Goal: Check status: Check status

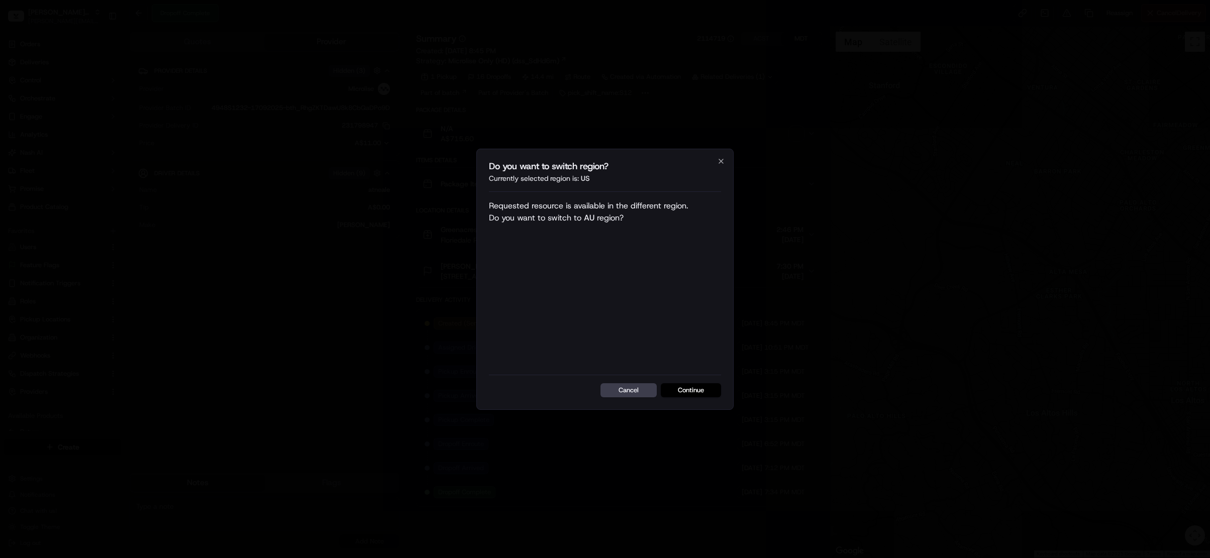
click at [692, 393] on button "Continue" at bounding box center [691, 390] width 60 height 14
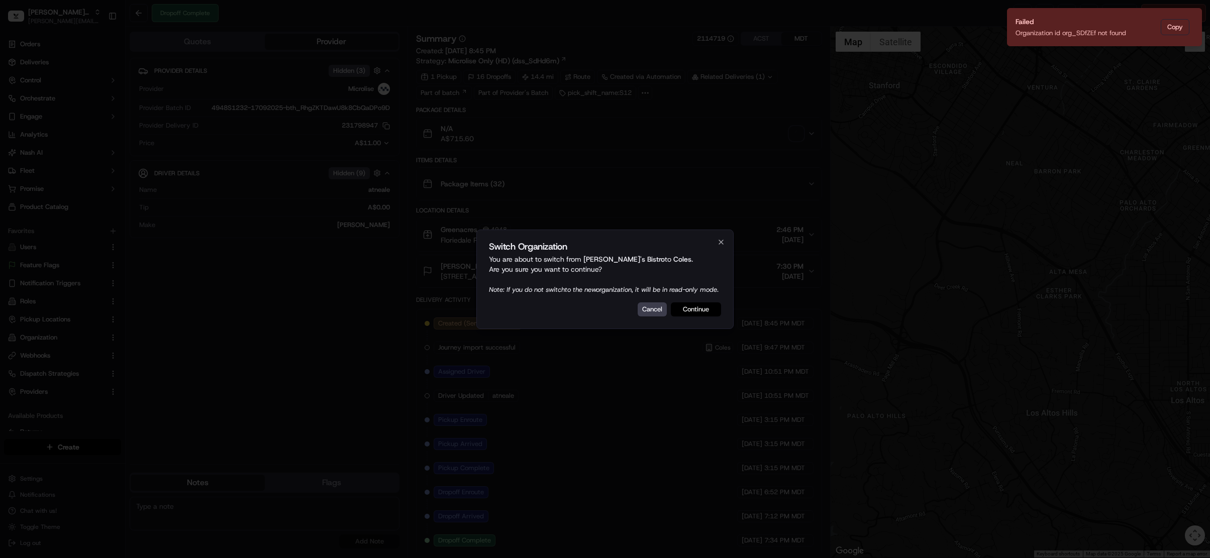
click at [699, 314] on button "Continue" at bounding box center [696, 309] width 50 height 14
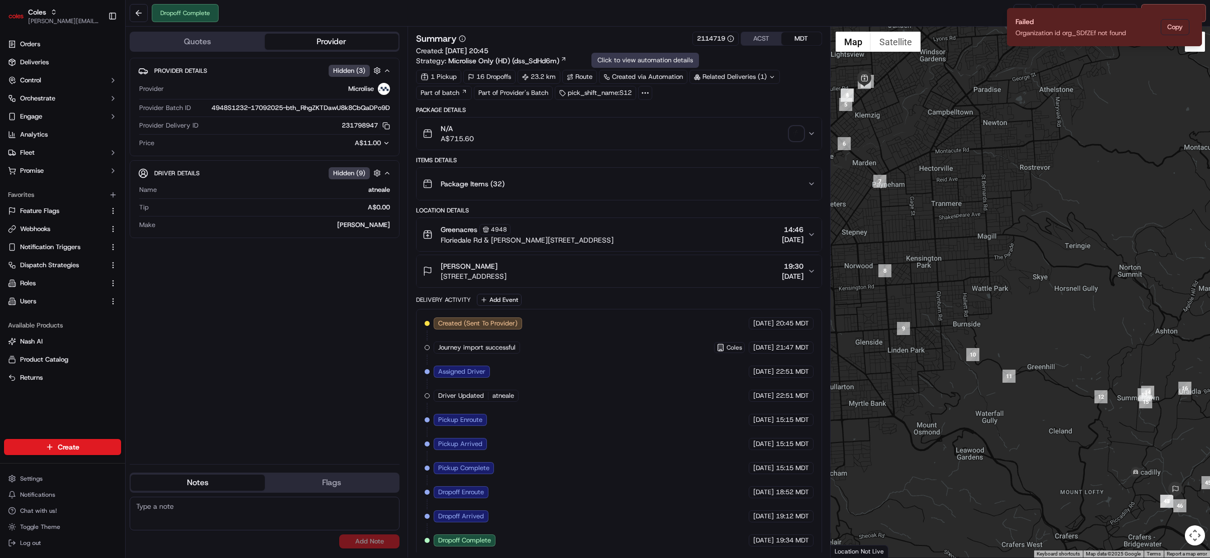
click at [648, 92] on icon at bounding box center [645, 92] width 9 height 9
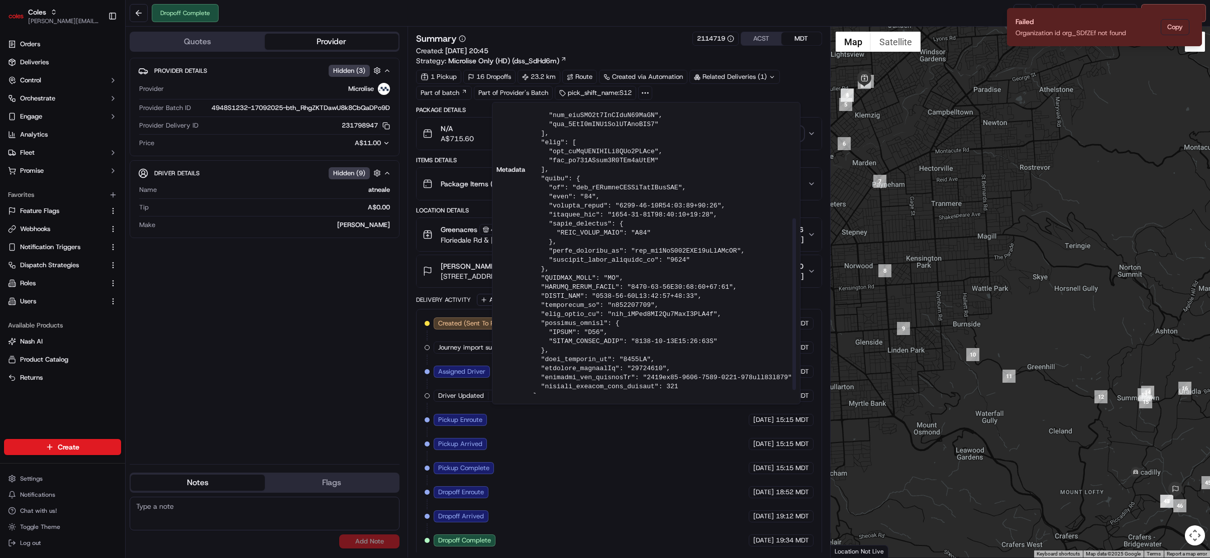
scroll to position [179, 0]
click at [646, 376] on pre at bounding box center [664, 164] width 263 height 461
click at [645, 379] on pre at bounding box center [664, 164] width 263 height 461
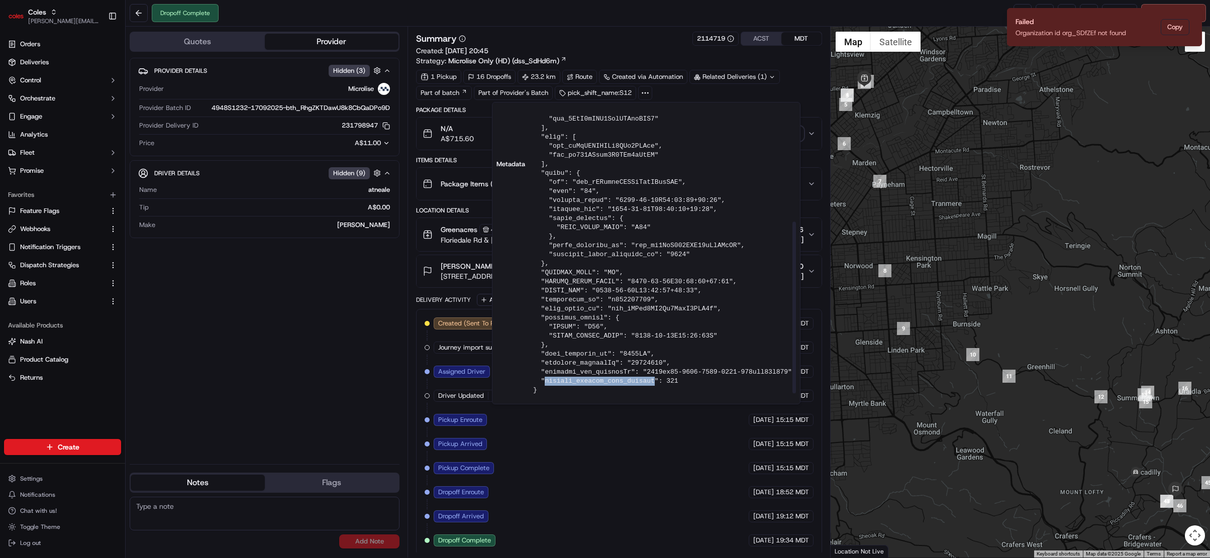
copy pre "dropoff_service_time_seconds"
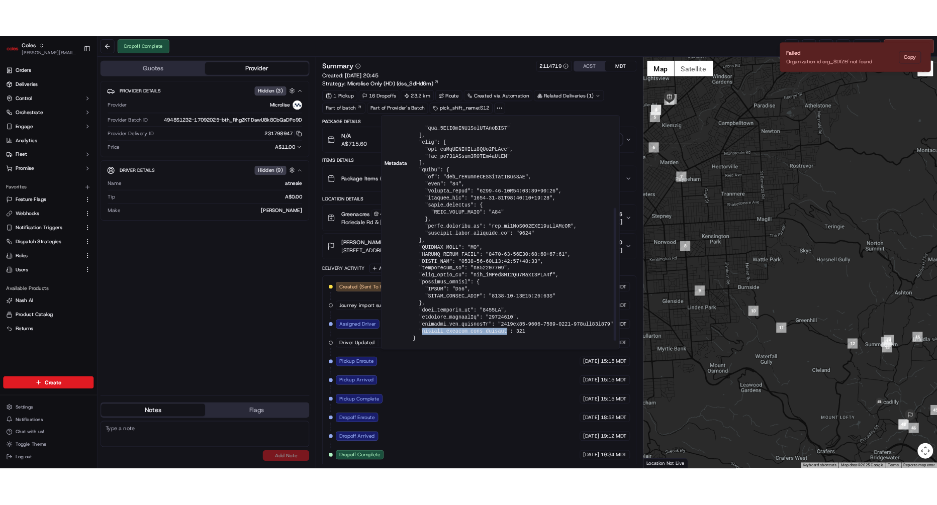
scroll to position [180, 0]
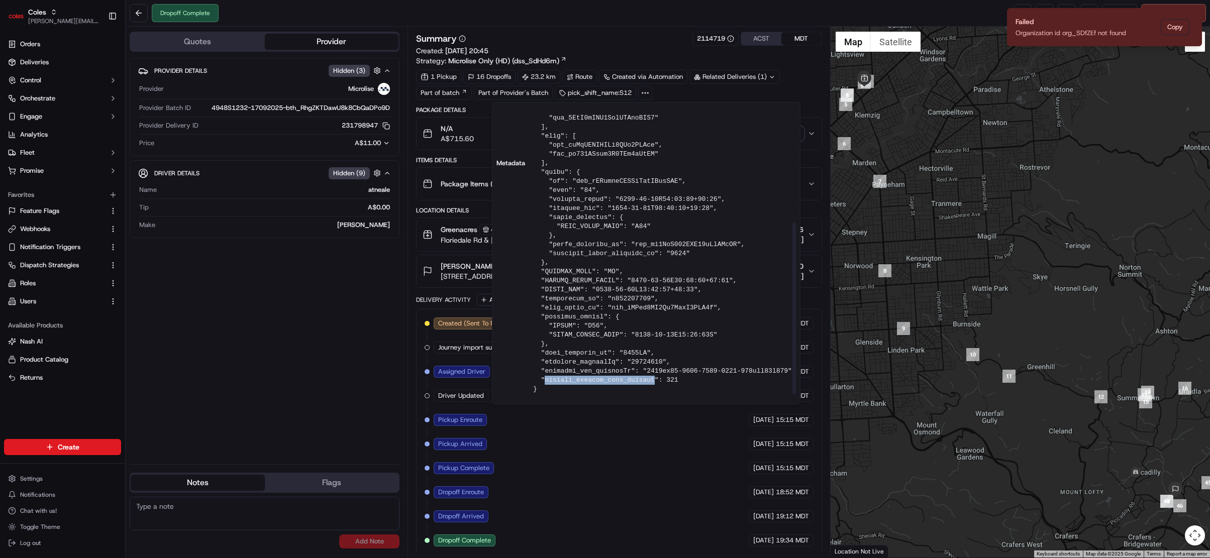
click at [570, 383] on pre at bounding box center [664, 163] width 263 height 461
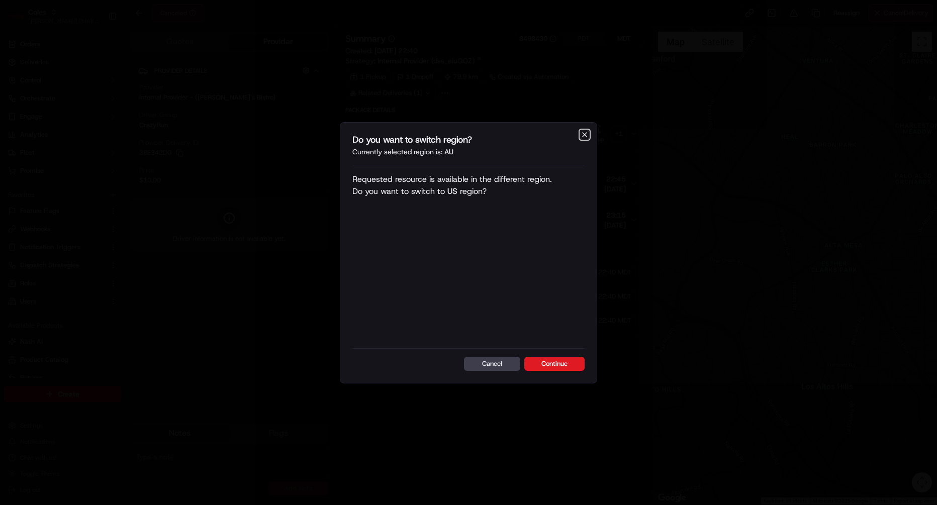
click at [584, 135] on icon "button" at bounding box center [584, 135] width 4 height 4
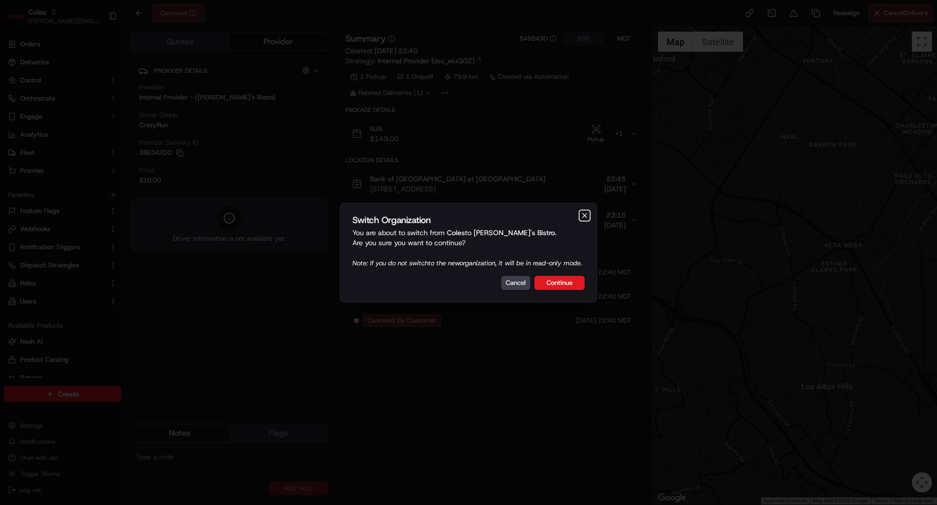
click at [586, 212] on icon "button" at bounding box center [584, 216] width 8 height 8
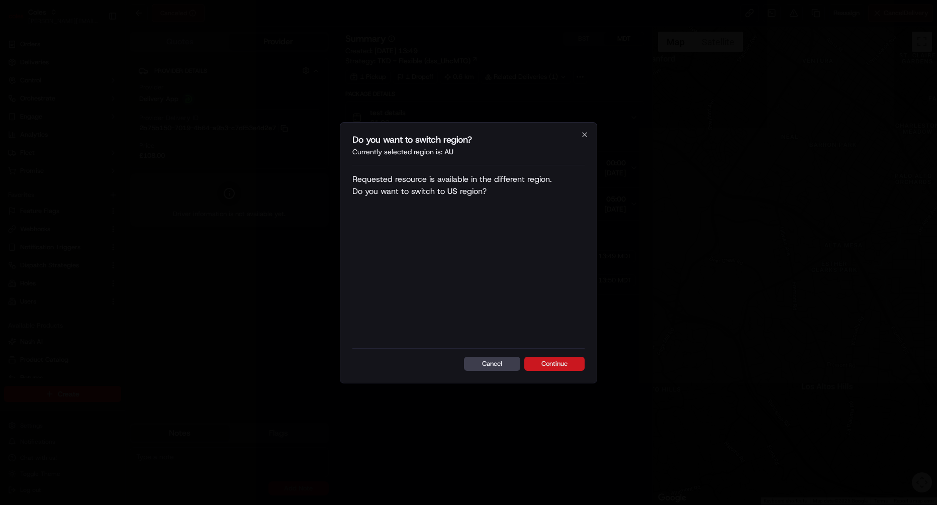
click at [535, 363] on button "Continue" at bounding box center [554, 364] width 60 height 14
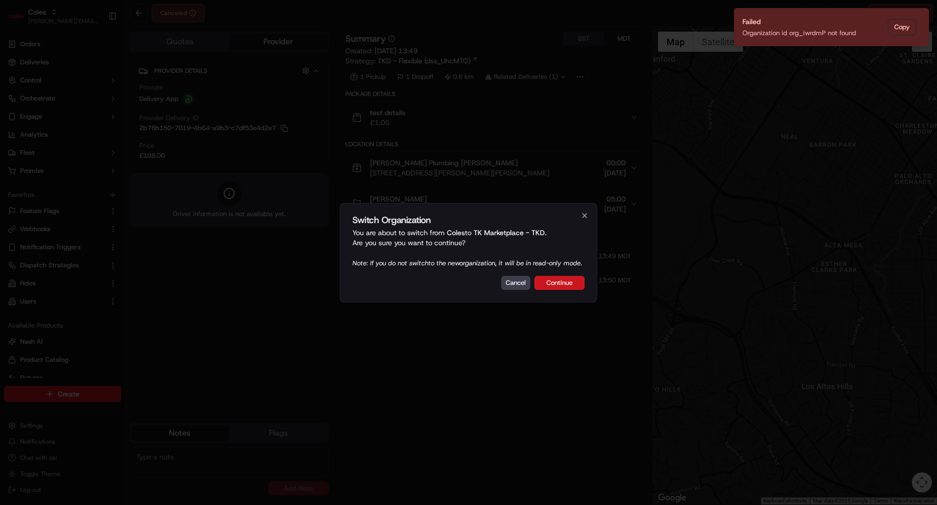
click at [571, 290] on button "Continue" at bounding box center [559, 283] width 50 height 14
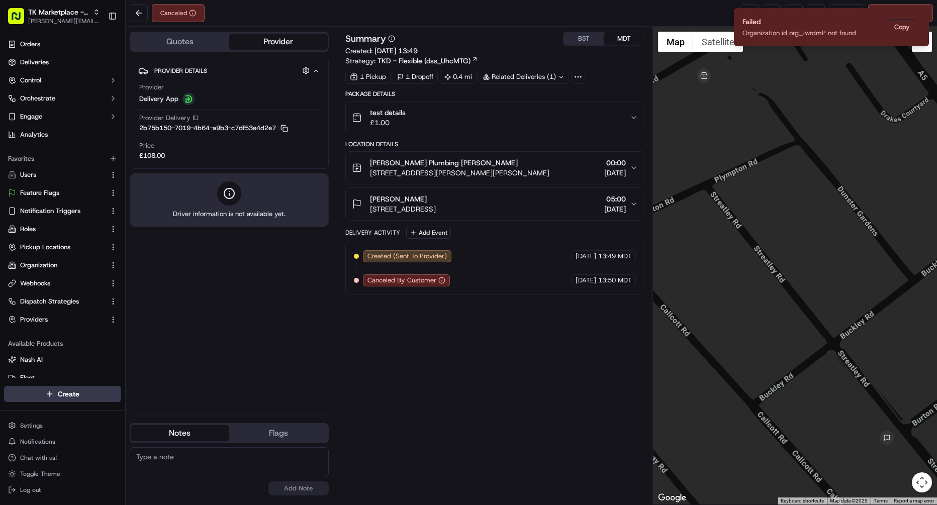
click at [508, 309] on div "Summary BST MDT Created: 18/09/2025 13:49 Strategy: TKD - Flexible (dss_UhcMTG)…" at bounding box center [494, 266] width 299 height 468
click at [154, 158] on span "£108.00" at bounding box center [152, 155] width 26 height 9
click at [287, 131] on rect "button" at bounding box center [285, 129] width 5 height 5
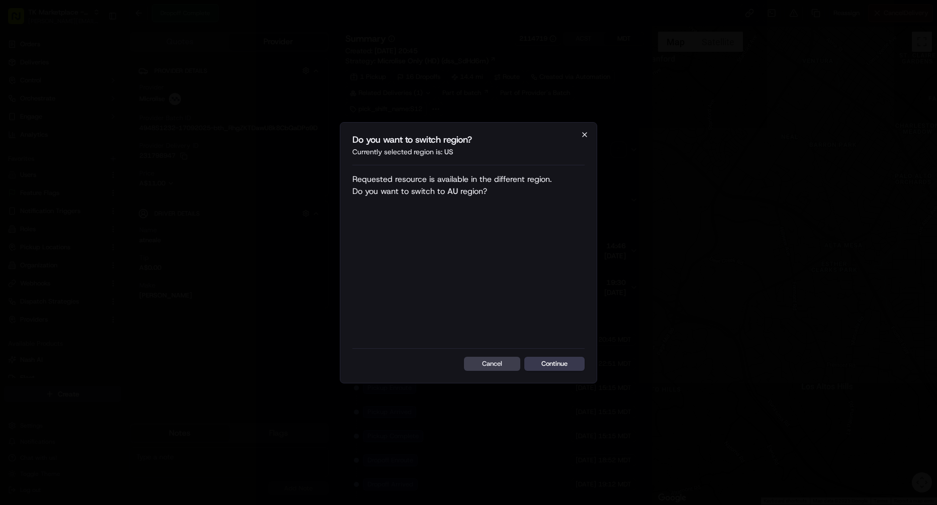
drag, startPoint x: 593, startPoint y: 133, endPoint x: 584, endPoint y: 134, distance: 9.6
click at [593, 133] on div "Do you want to switch region? Currently selected region is: us Requested resour…" at bounding box center [468, 252] width 257 height 261
click at [581, 134] on icon "button" at bounding box center [584, 135] width 8 height 8
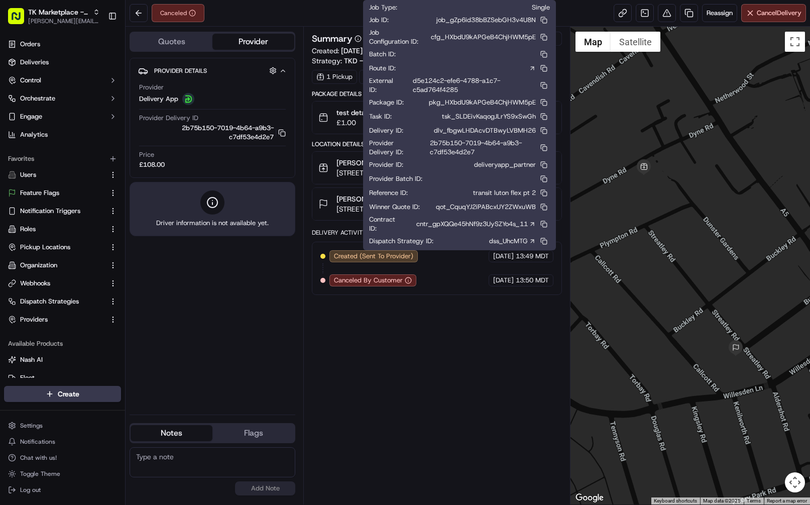
click at [359, 40] on icon at bounding box center [358, 38] width 7 height 7
click at [544, 129] on button at bounding box center [544, 131] width 12 height 12
